Goal: Information Seeking & Learning: Learn about a topic

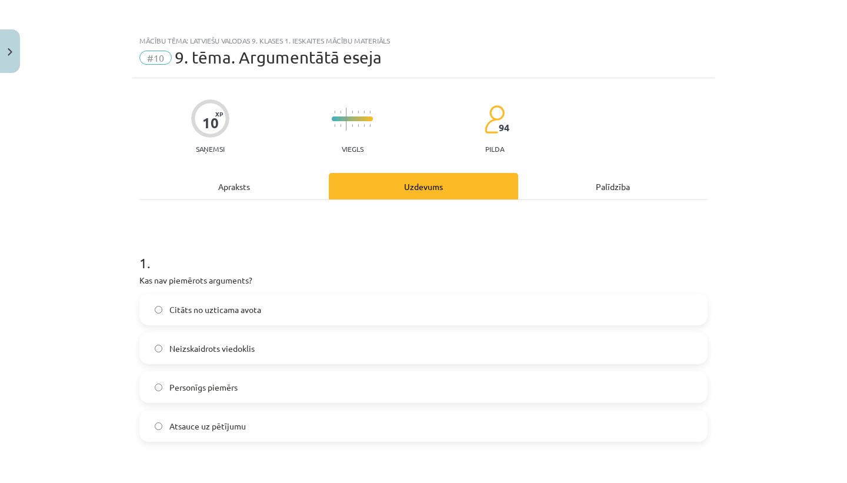
scroll to position [313, 0]
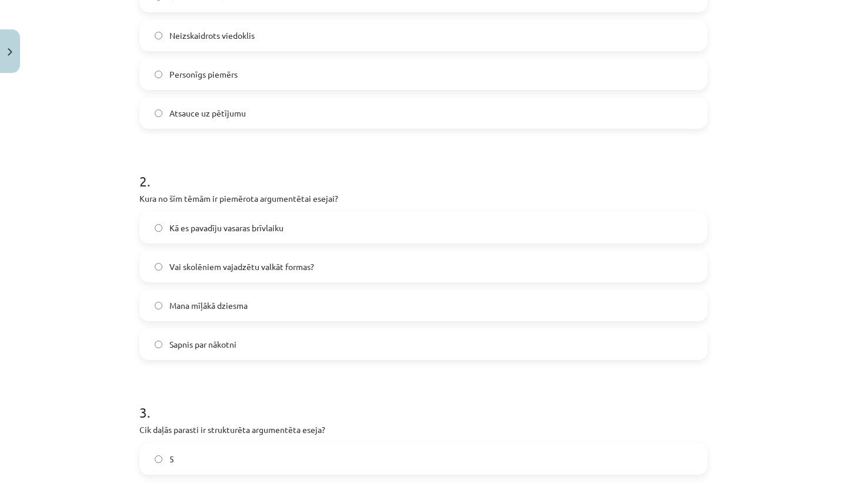
click at [279, 275] on label "Vai skolēniem vajadzētu valkāt formas?" at bounding box center [424, 266] width 566 height 29
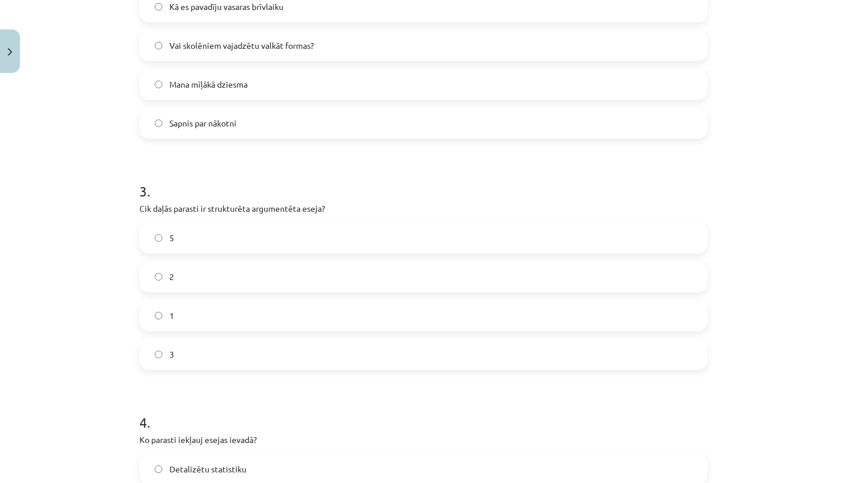
scroll to position [535, 0]
click at [227, 342] on label "3" at bounding box center [424, 352] width 566 height 29
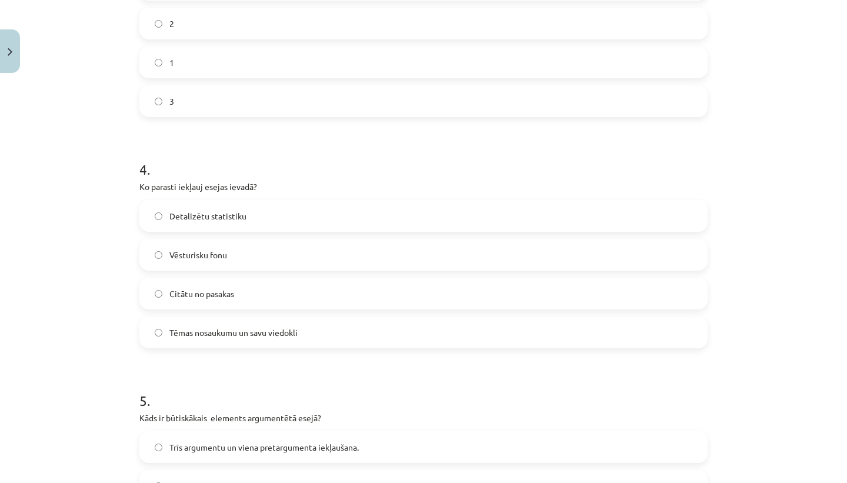
scroll to position [791, 0]
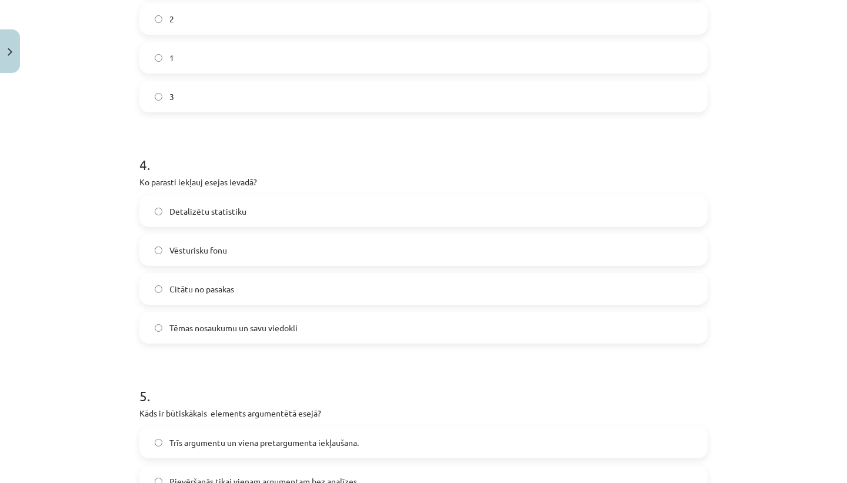
click at [315, 331] on label "Tēmas nosaukumu un savu viedokli" at bounding box center [424, 327] width 566 height 29
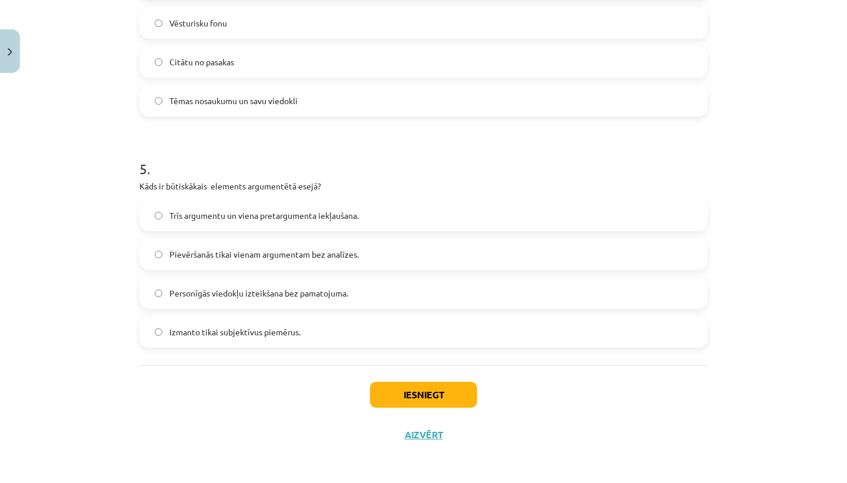
scroll to position [1019, 0]
click at [315, 330] on label "Izmanto tikai subjektīvus piemērus." at bounding box center [424, 330] width 566 height 29
click at [420, 398] on button "Iesniegt" at bounding box center [423, 393] width 107 height 26
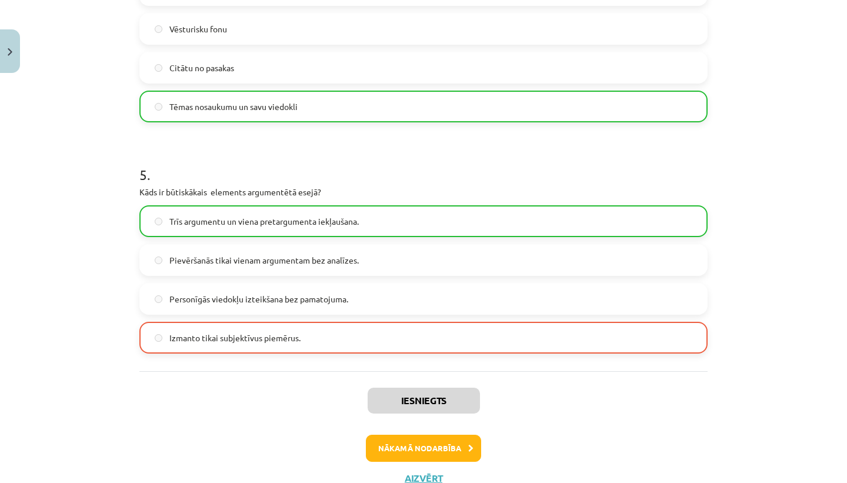
scroll to position [1057, 0]
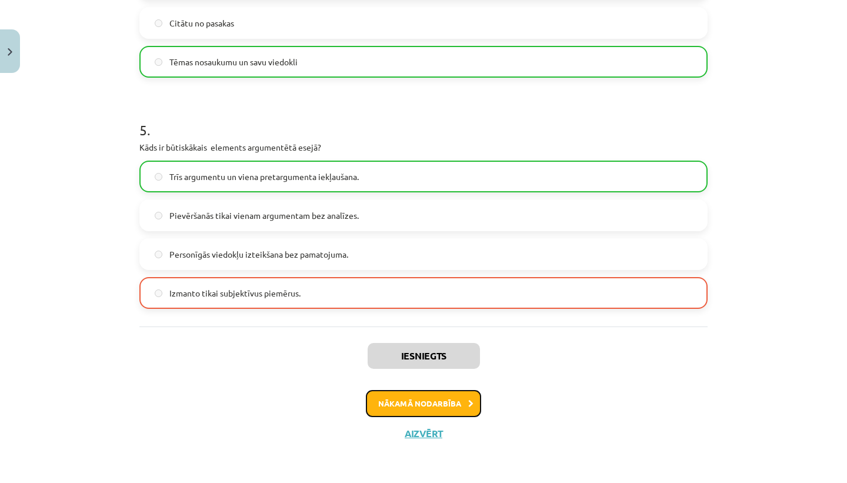
click at [441, 403] on button "Nākamā nodarbība" at bounding box center [423, 403] width 115 height 27
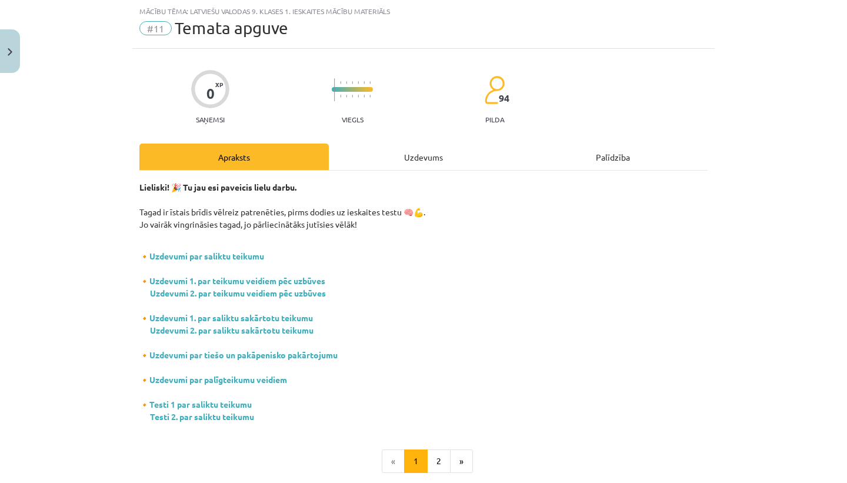
scroll to position [155, 0]
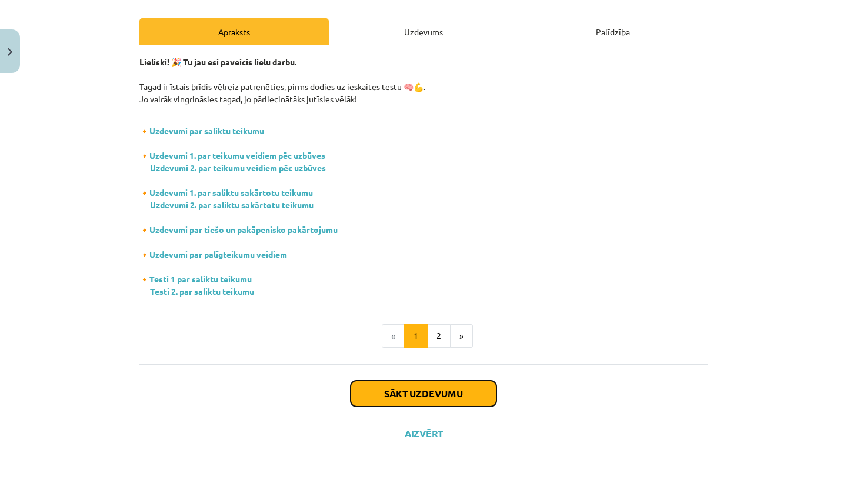
click at [400, 393] on button "Sākt uzdevumu" at bounding box center [423, 393] width 146 height 26
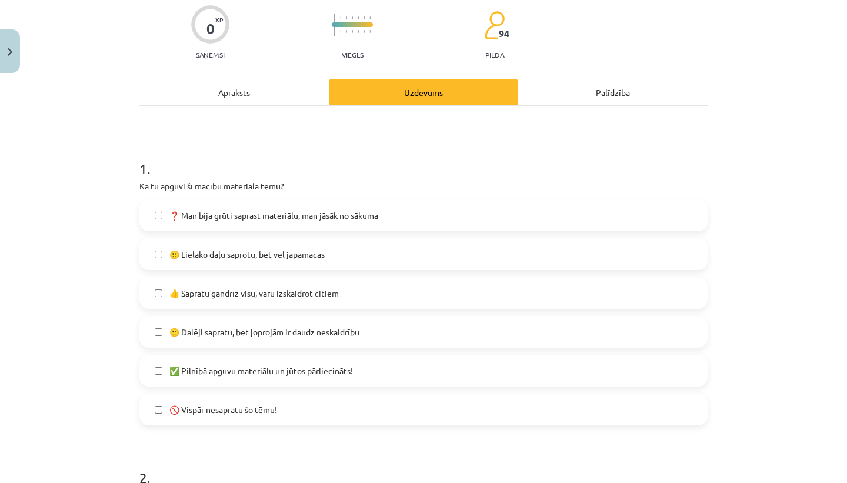
scroll to position [95, 0]
click at [337, 246] on label "🙂 Lielāko daļu saprotu, bet vēl jāpamācās" at bounding box center [424, 253] width 566 height 29
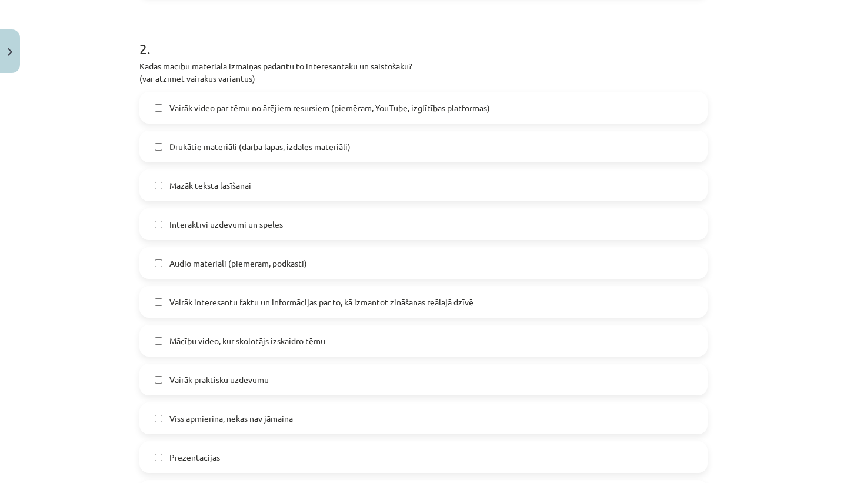
scroll to position [527, 0]
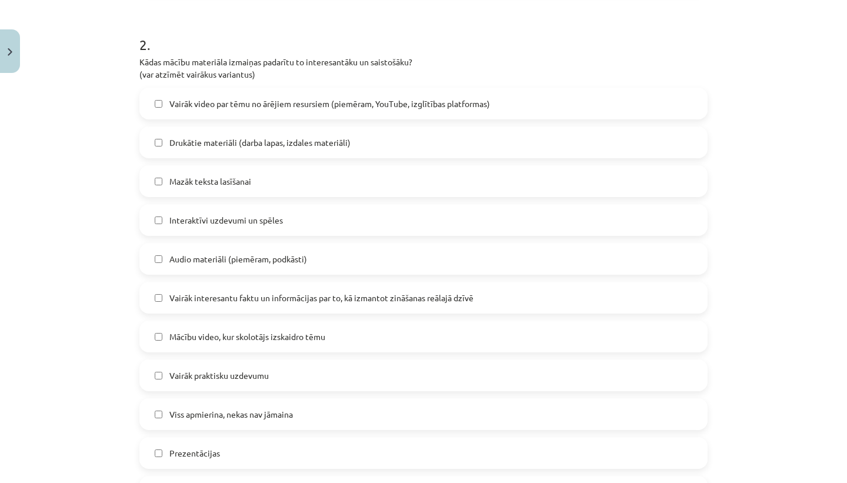
click at [339, 220] on label "Interaktīvi uzdevumi un spēles" at bounding box center [424, 219] width 566 height 29
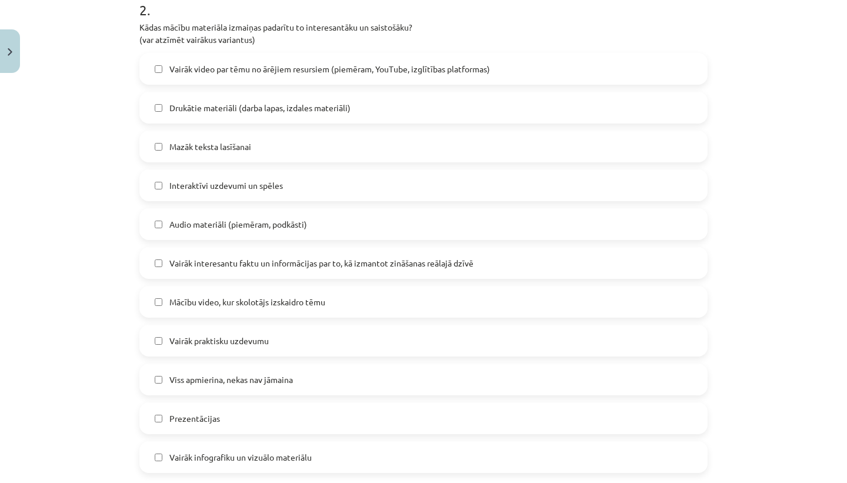
scroll to position [593, 0]
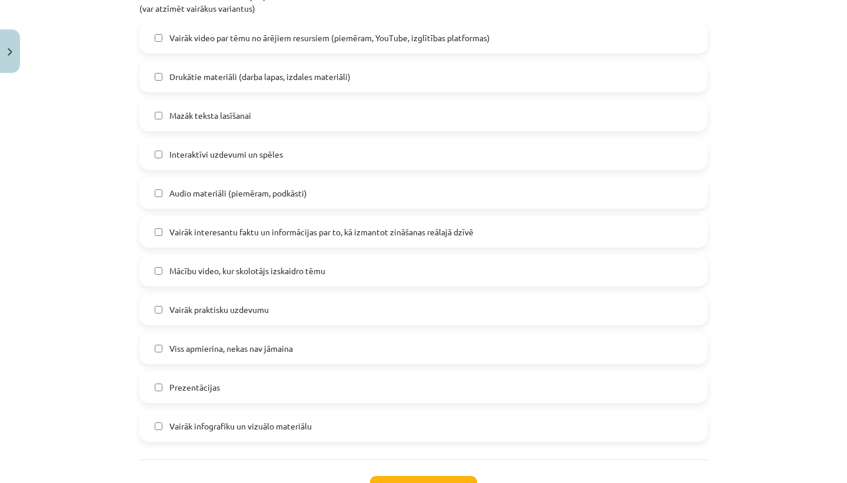
click at [350, 273] on label "Mācību video, kur skolotājs izskaidro tēmu" at bounding box center [424, 270] width 566 height 29
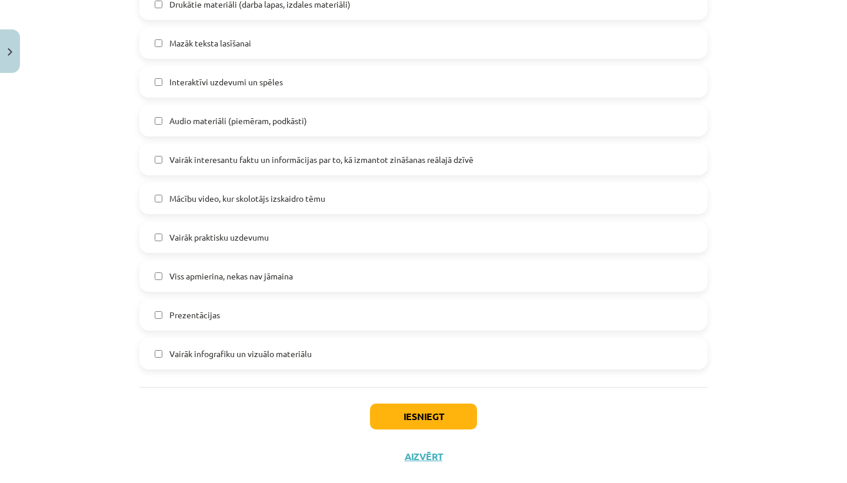
scroll to position [688, 0]
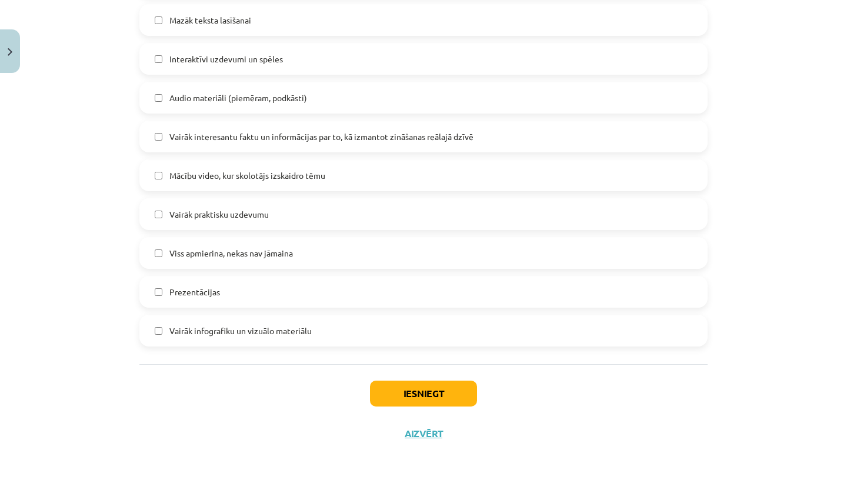
click at [347, 325] on label "Vairāk infografiku un vizuālo materiālu" at bounding box center [424, 330] width 566 height 29
click at [436, 385] on button "Iesniegt" at bounding box center [423, 393] width 107 height 26
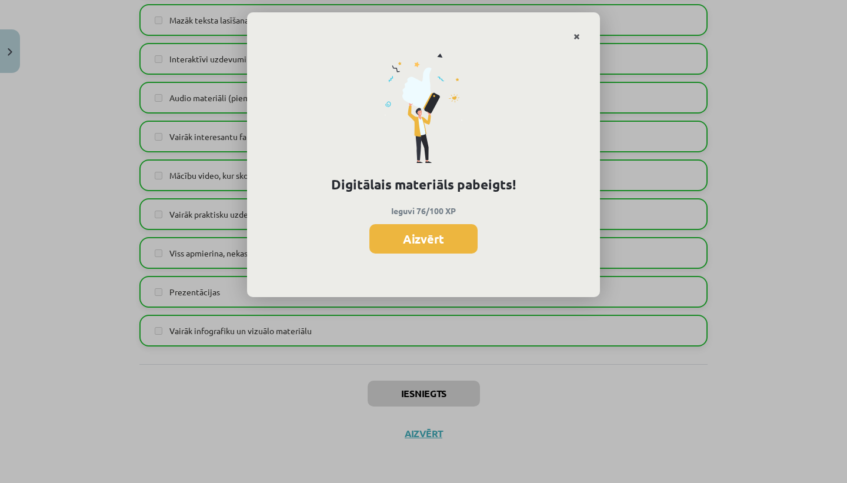
click at [576, 39] on icon "Close" at bounding box center [576, 37] width 6 height 8
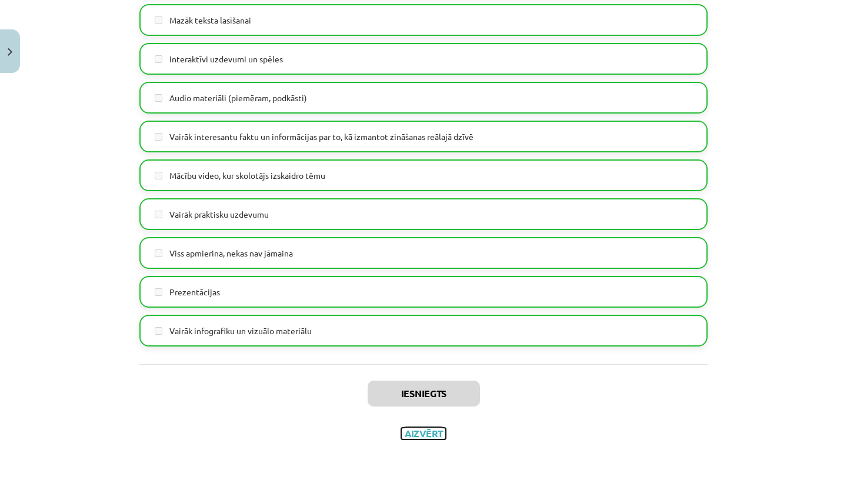
click at [427, 427] on button "Aizvērt" at bounding box center [423, 433] width 45 height 12
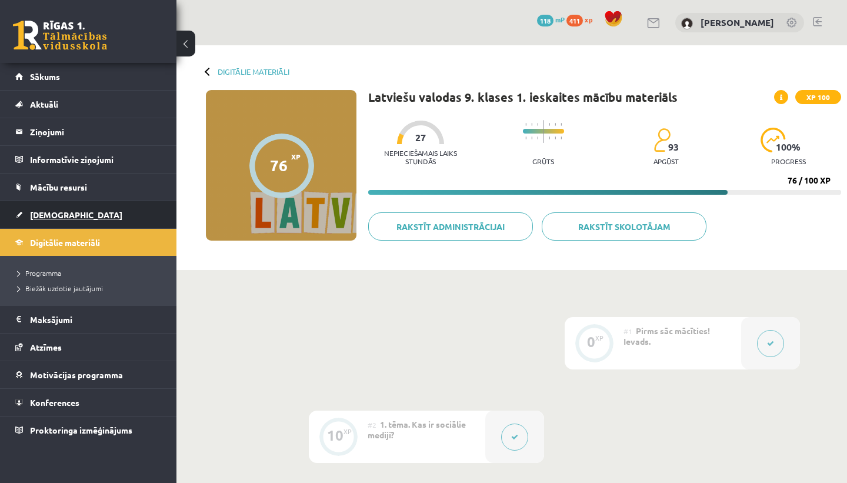
click at [55, 220] on link "[DEMOGRAPHIC_DATA]" at bounding box center [88, 214] width 146 height 27
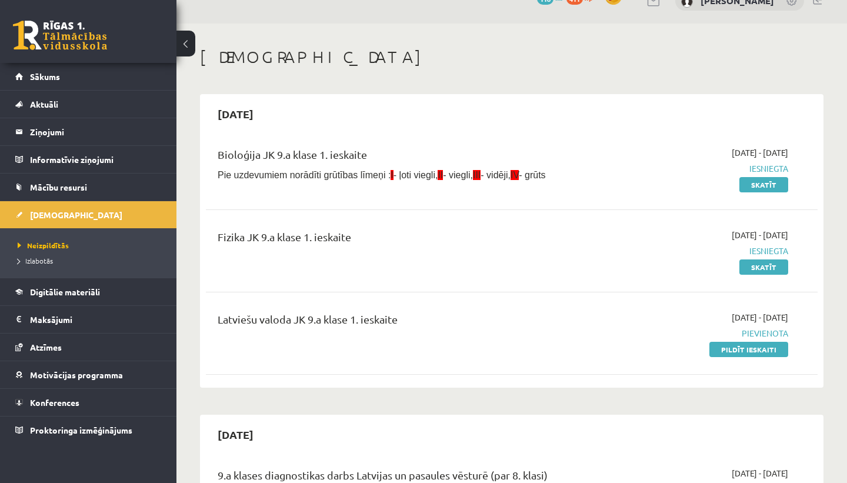
scroll to position [33, 0]
